Goal: Task Accomplishment & Management: Complete application form

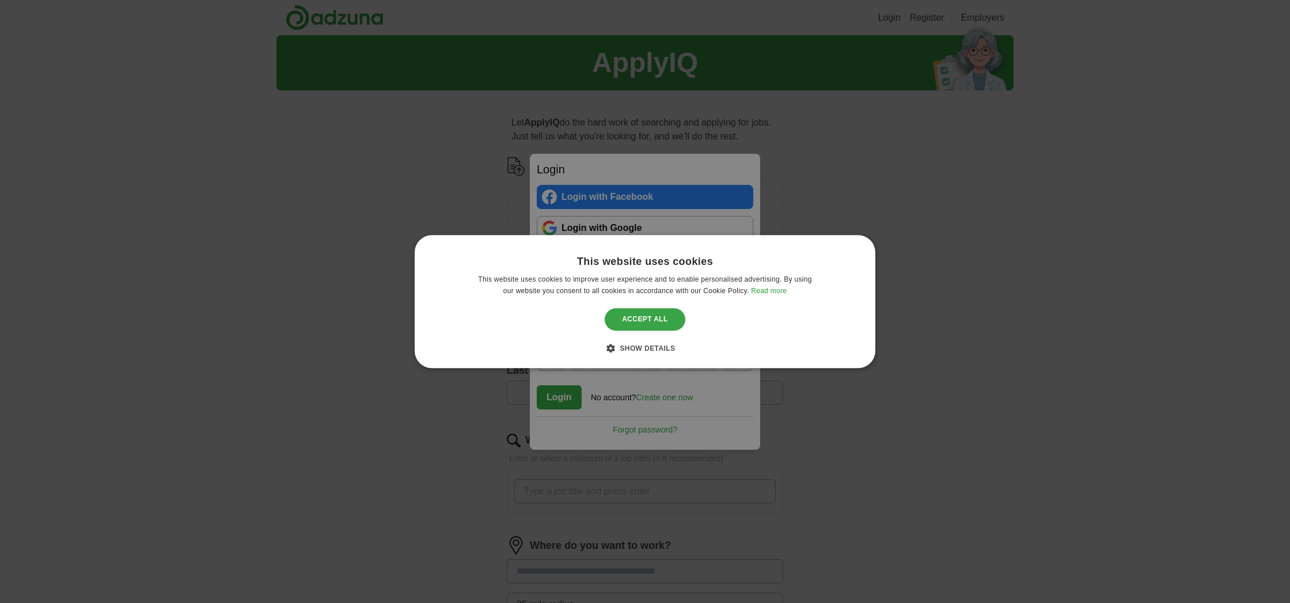
click at [642, 322] on div "Accept all" at bounding box center [645, 320] width 81 height 22
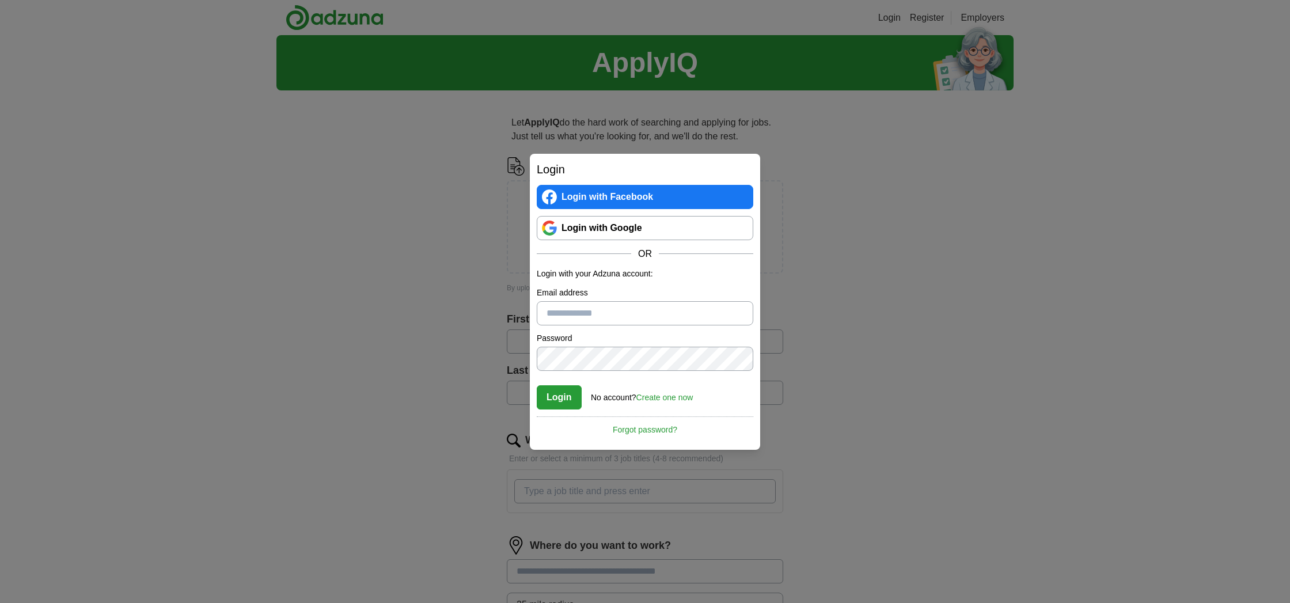
click at [610, 317] on input "Email address" at bounding box center [645, 313] width 217 height 24
type input "**********"
click at [618, 225] on link "Login with Google" at bounding box center [645, 228] width 217 height 24
